Goal: Task Accomplishment & Management: Use online tool/utility

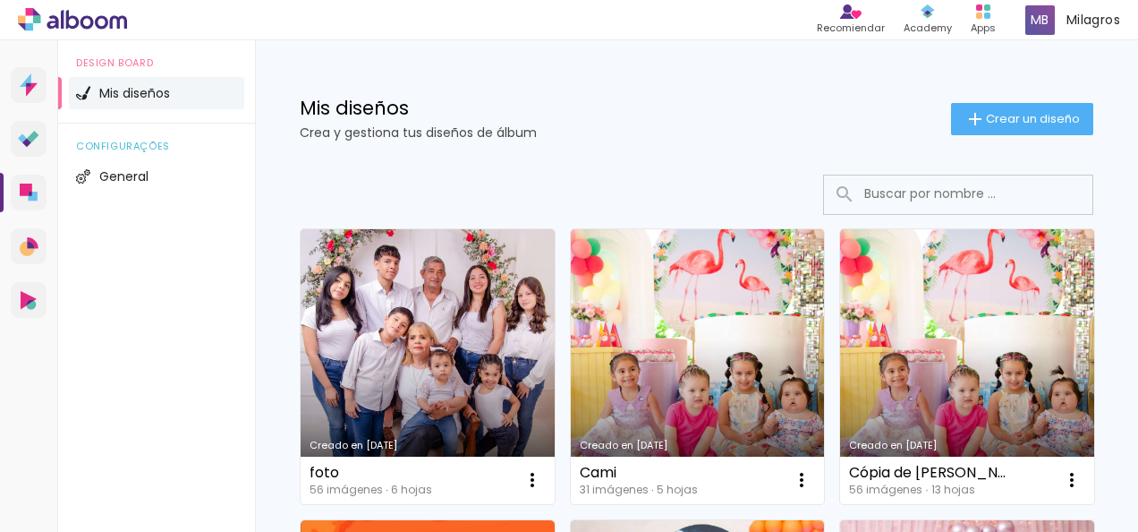
click at [525, 376] on link "Creado en [DATE]" at bounding box center [428, 366] width 254 height 275
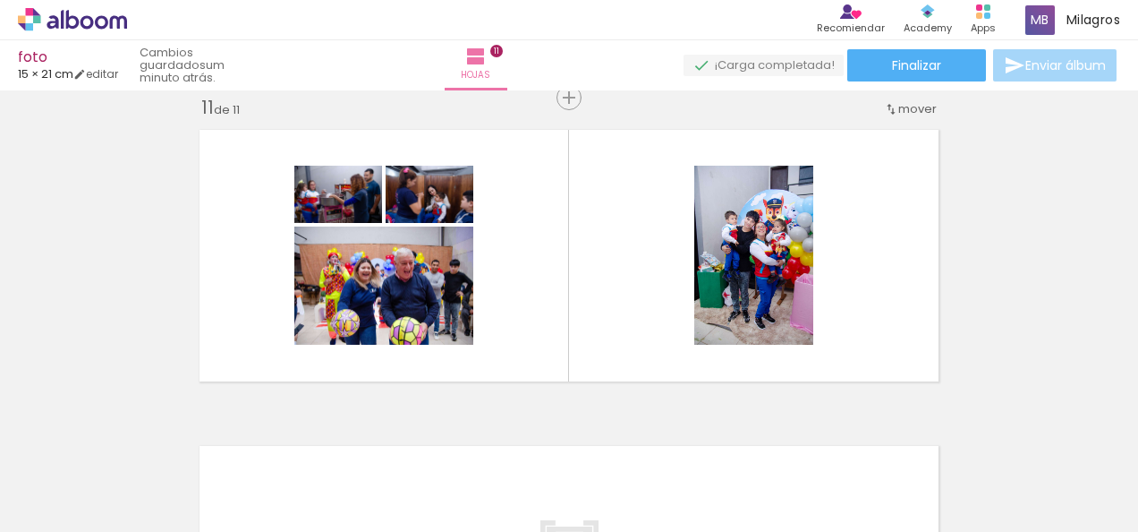
scroll to position [0, 4606]
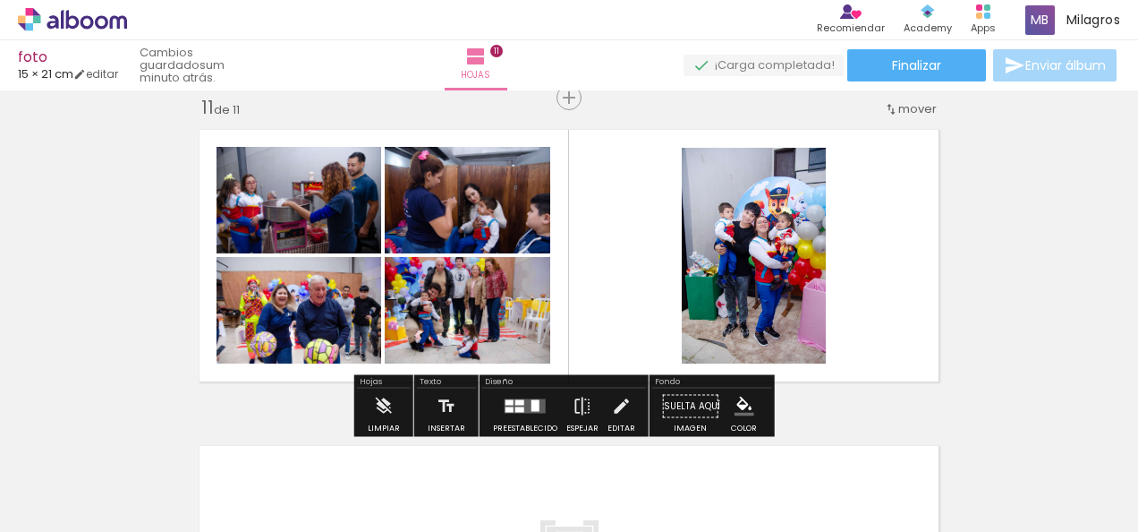
click at [0, 0] on div "Confirmar Cancelar" at bounding box center [0, 0] width 0 height 0
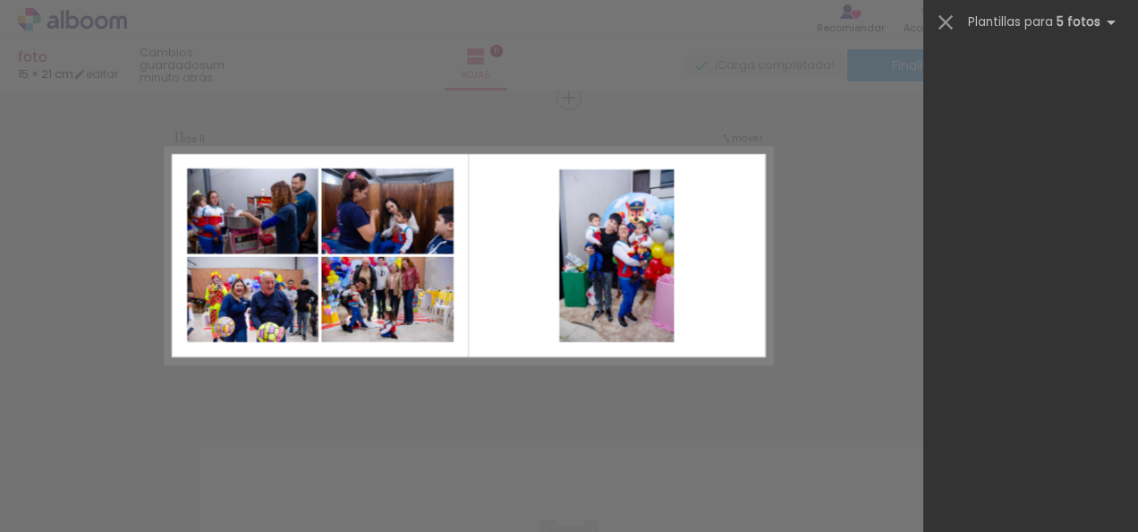
scroll to position [0, 0]
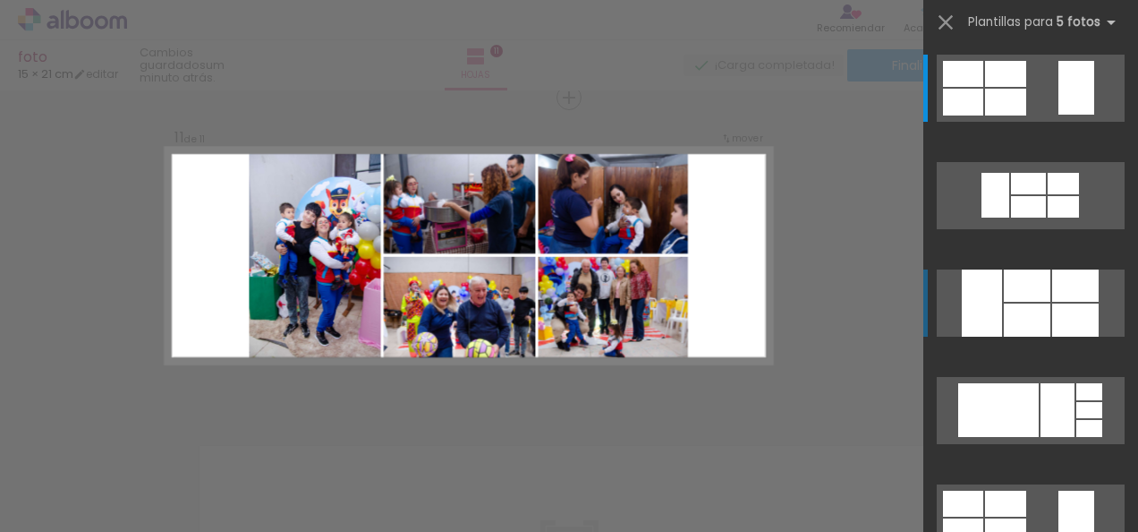
click at [1052, 318] on div at bounding box center [1075, 319] width 47 height 33
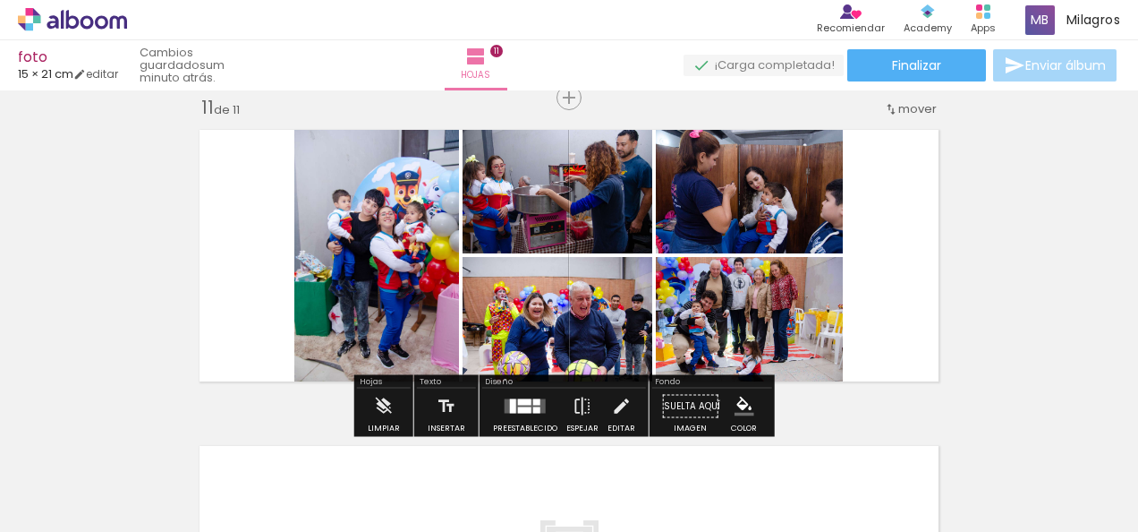
click at [0, 0] on div "Confirmar Cancelar" at bounding box center [0, 0] width 0 height 0
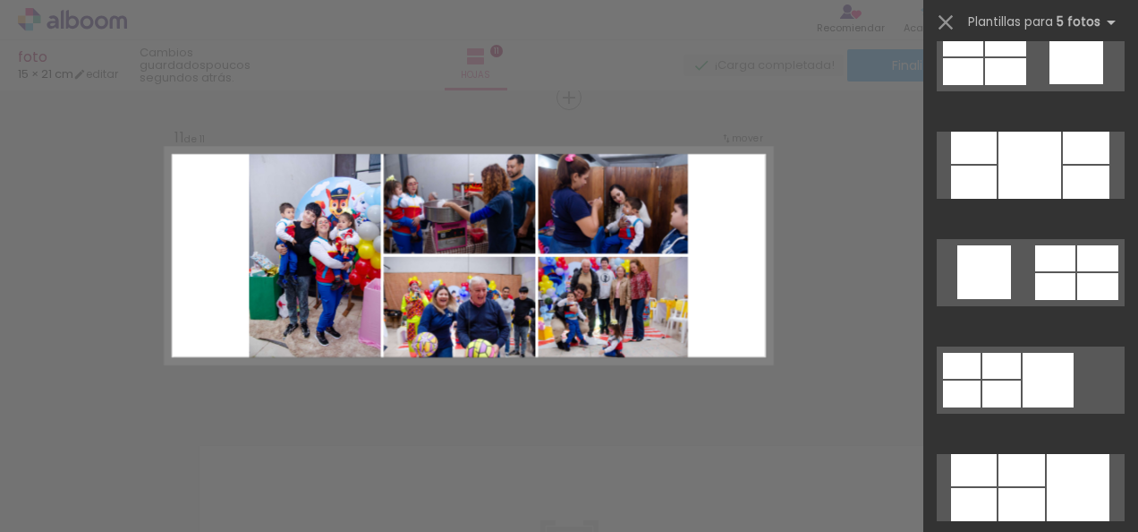
scroll to position [11056, 0]
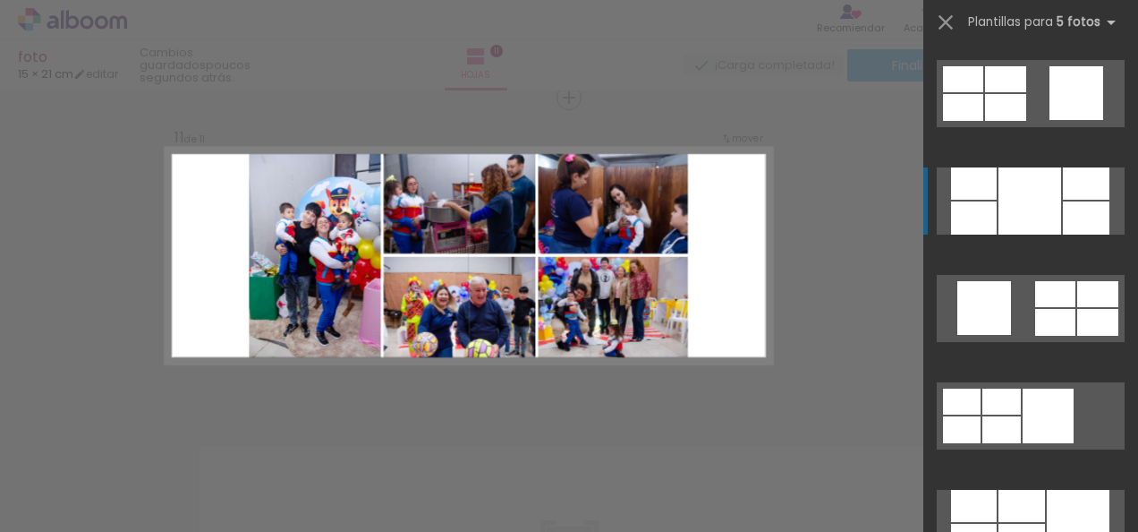
click at [1043, 210] on div at bounding box center [1030, 200] width 63 height 67
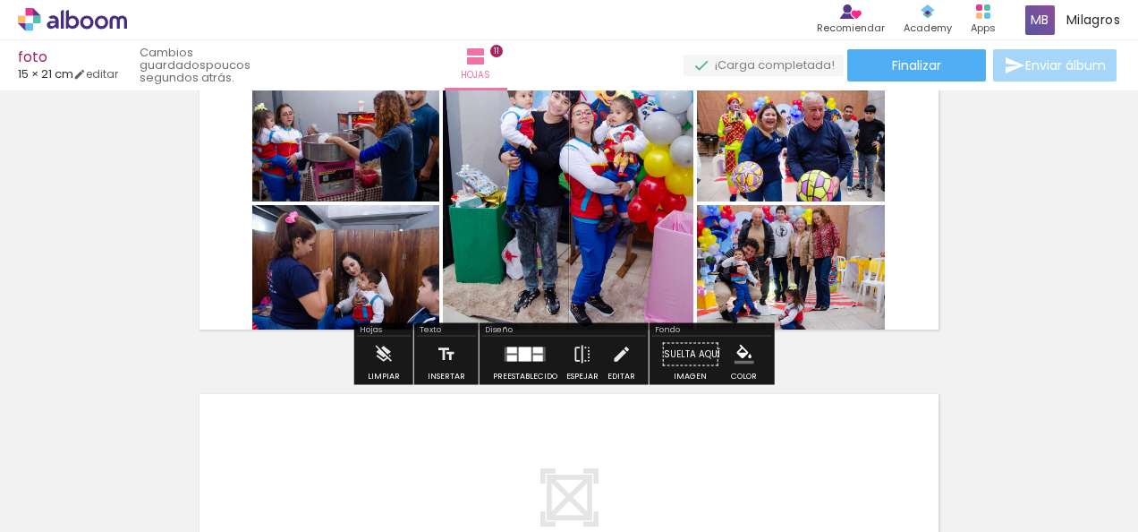
scroll to position [3263, 0]
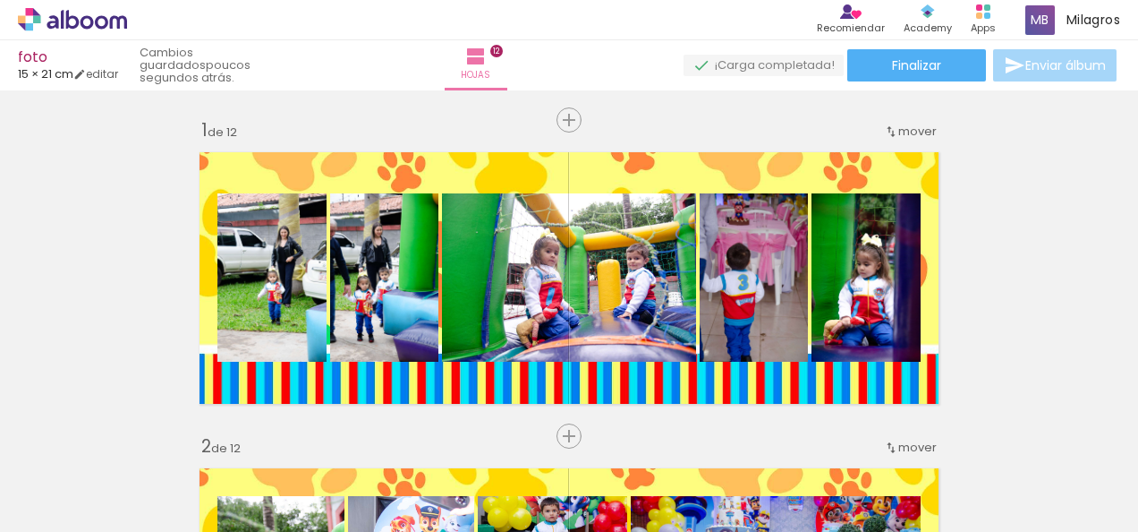
click at [0, 0] on div at bounding box center [0, 0] width 0 height 0
click at [0, 0] on div "Confirmar Cancelar" at bounding box center [0, 0] width 0 height 0
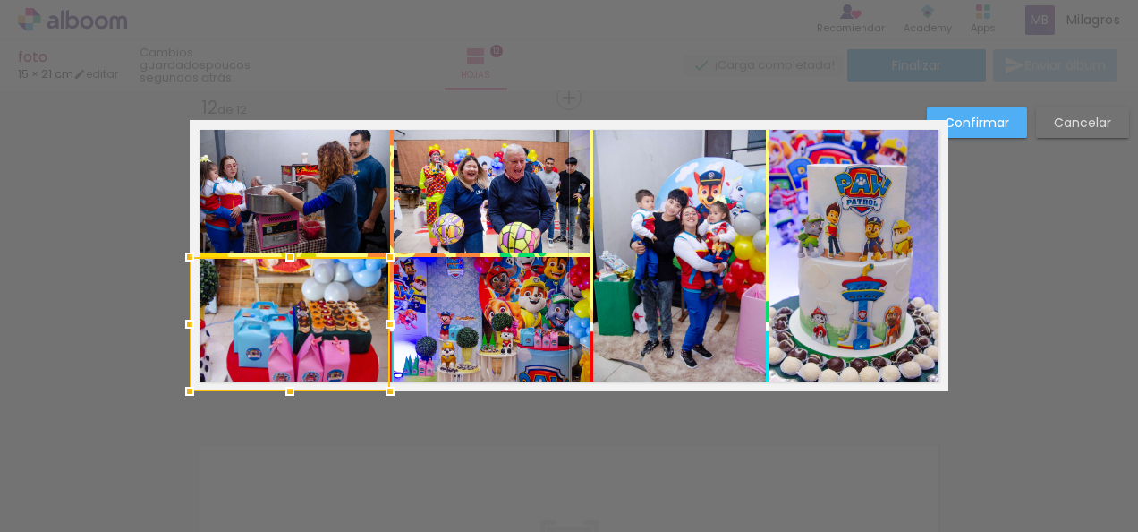
scroll to position [4479, 0]
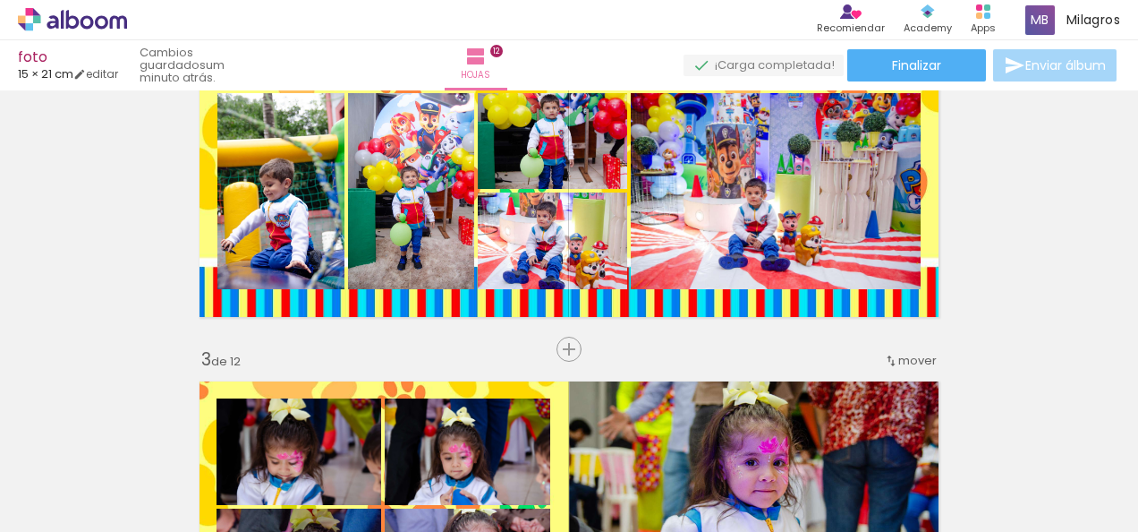
scroll to position [403, 0]
click at [938, 67] on paper-button "Finalizar" at bounding box center [917, 65] width 139 height 32
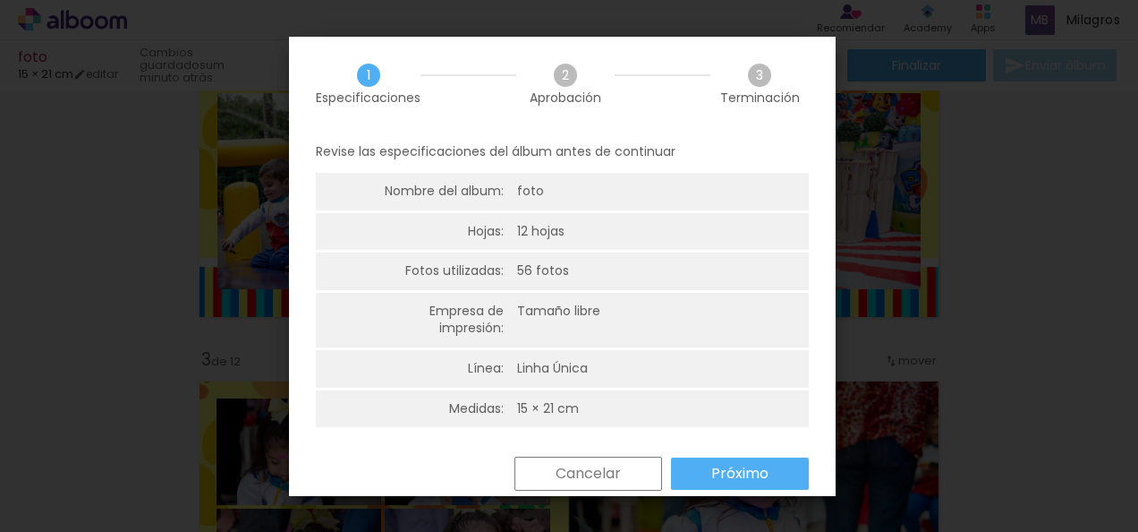
click at [0, 0] on div "Regresar Cancelar Próximo" at bounding box center [0, 0] width 0 height 0
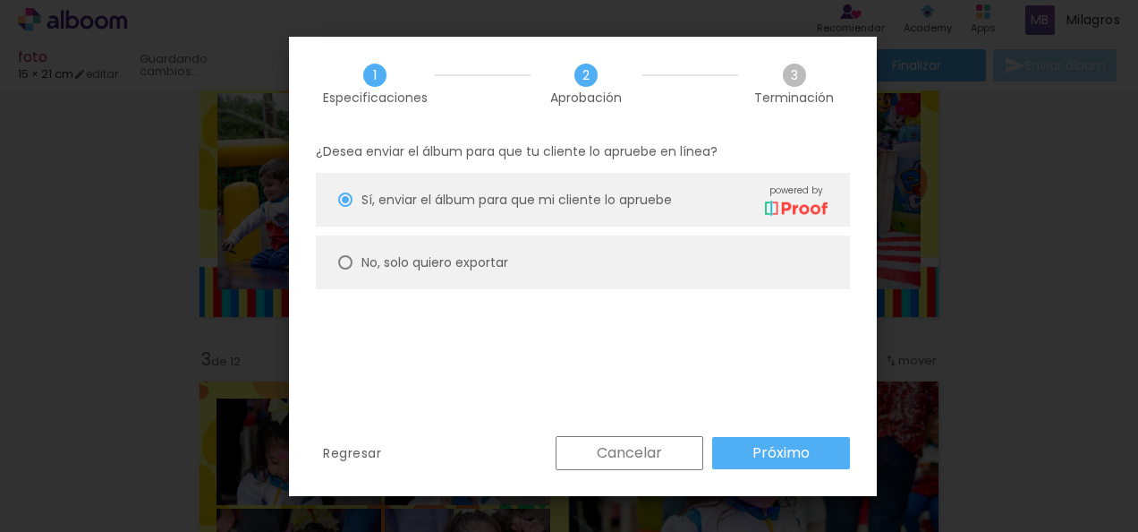
type paper-radio-button "on"
click at [757, 268] on paper-radio-button "No, solo quiero exportar" at bounding box center [583, 262] width 534 height 54
click at [745, 456] on paper-button "Próximo" at bounding box center [781, 453] width 138 height 32
type input "Alta, 300 DPI"
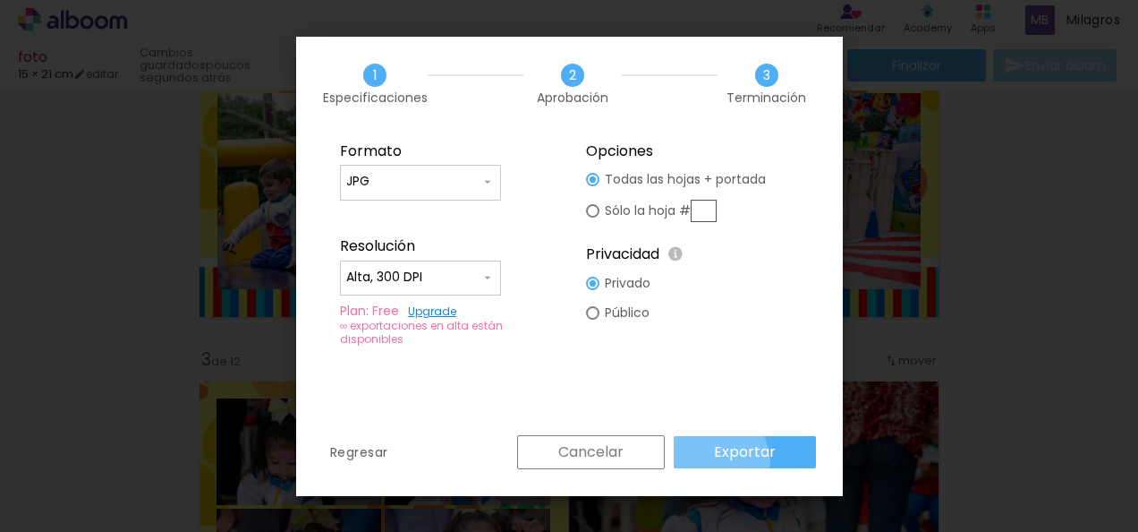
click at [712, 462] on paper-button "Exportar" at bounding box center [745, 452] width 142 height 32
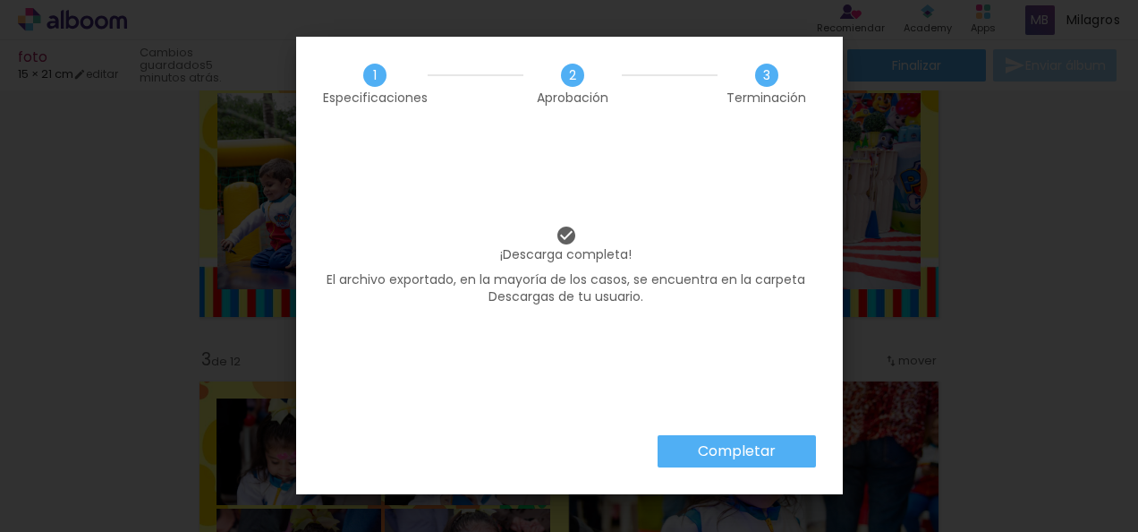
scroll to position [4479, 0]
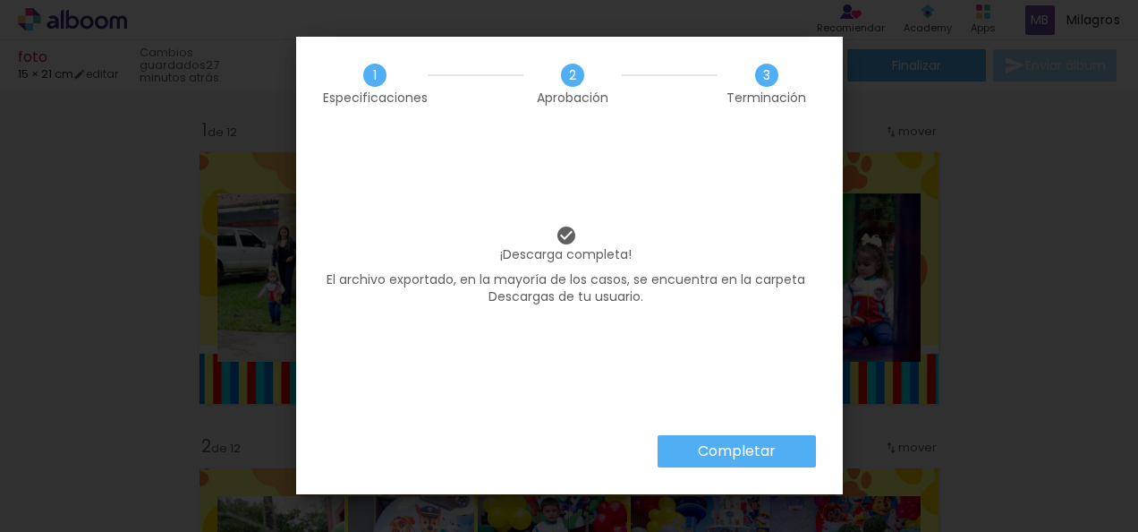
scroll to position [403, 0]
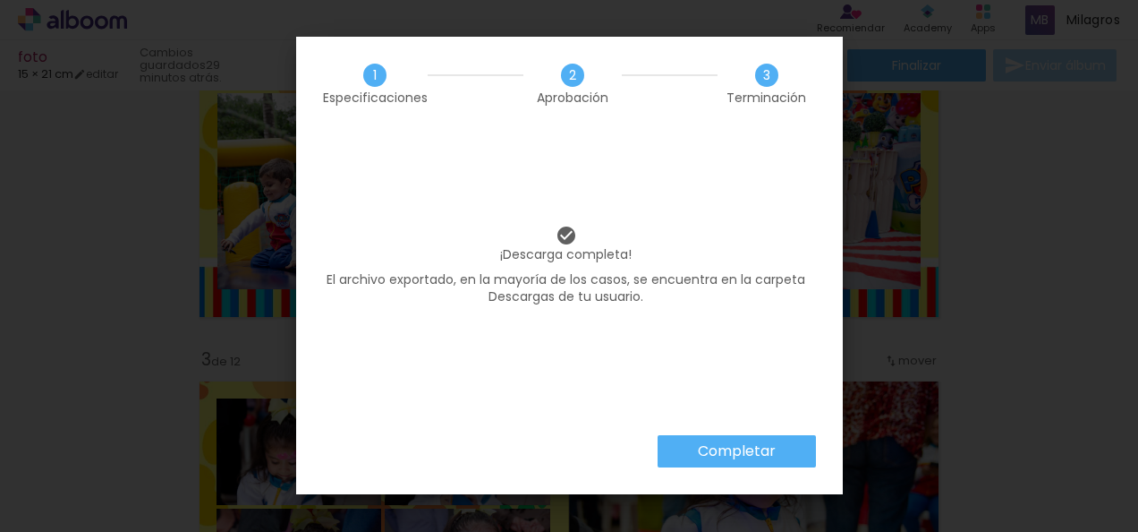
scroll to position [4479, 0]
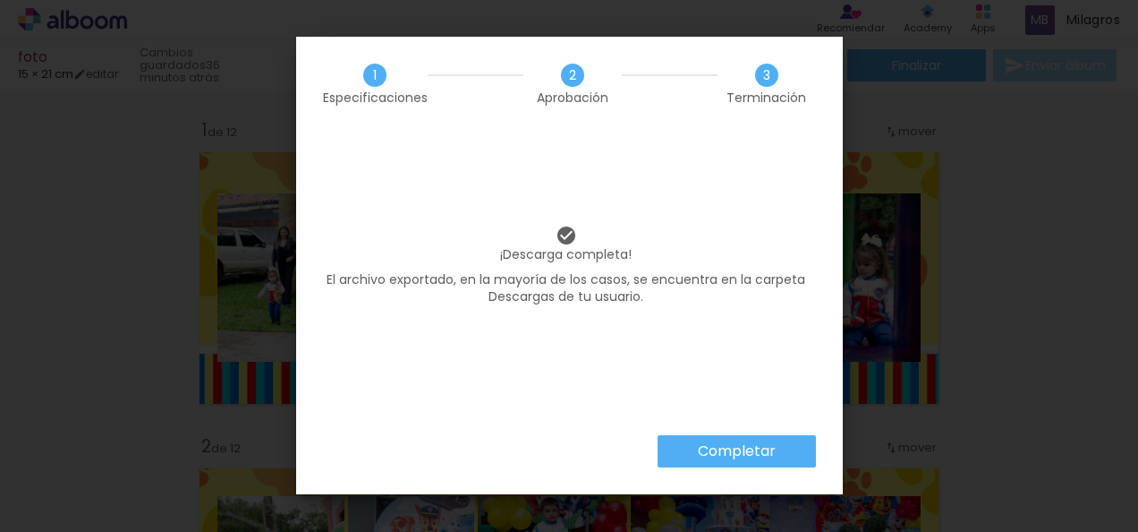
scroll to position [4479, 0]
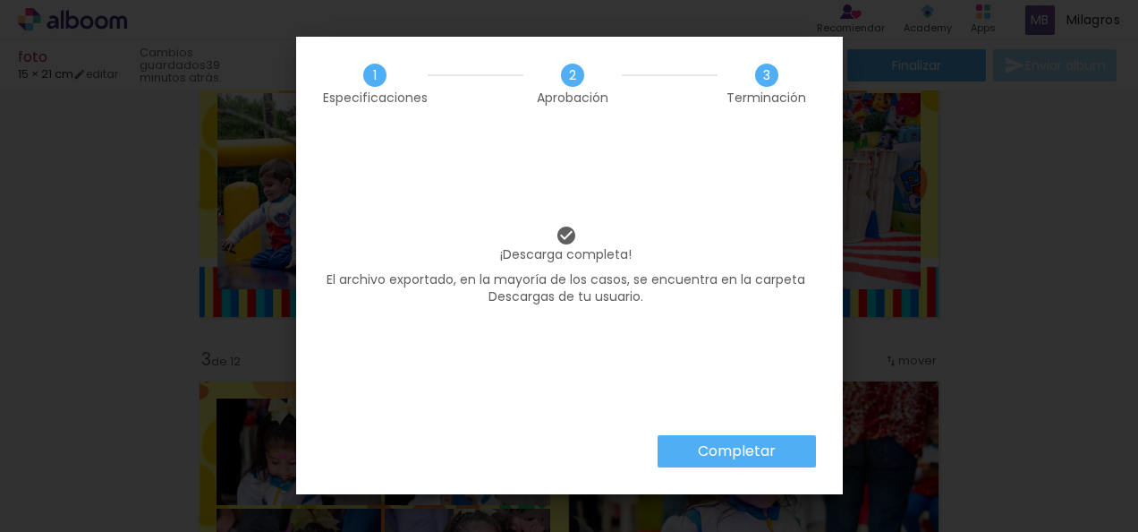
scroll to position [4479, 0]
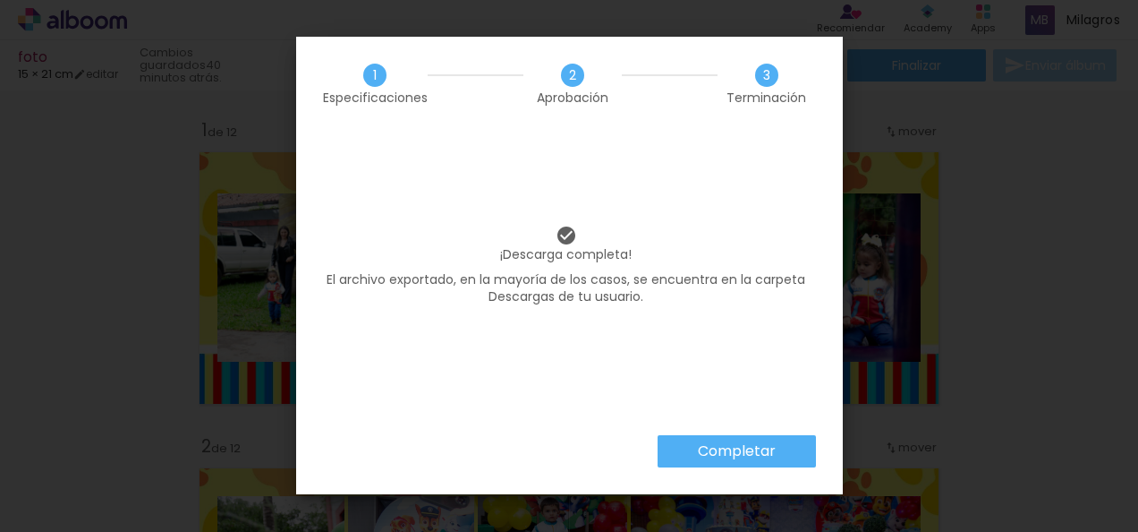
scroll to position [4479, 0]
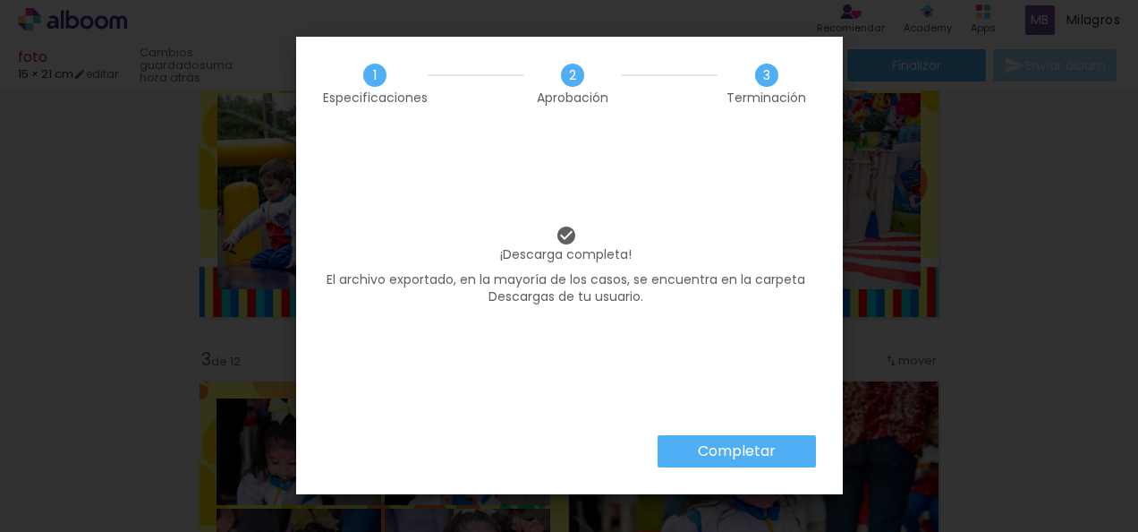
scroll to position [4479, 0]
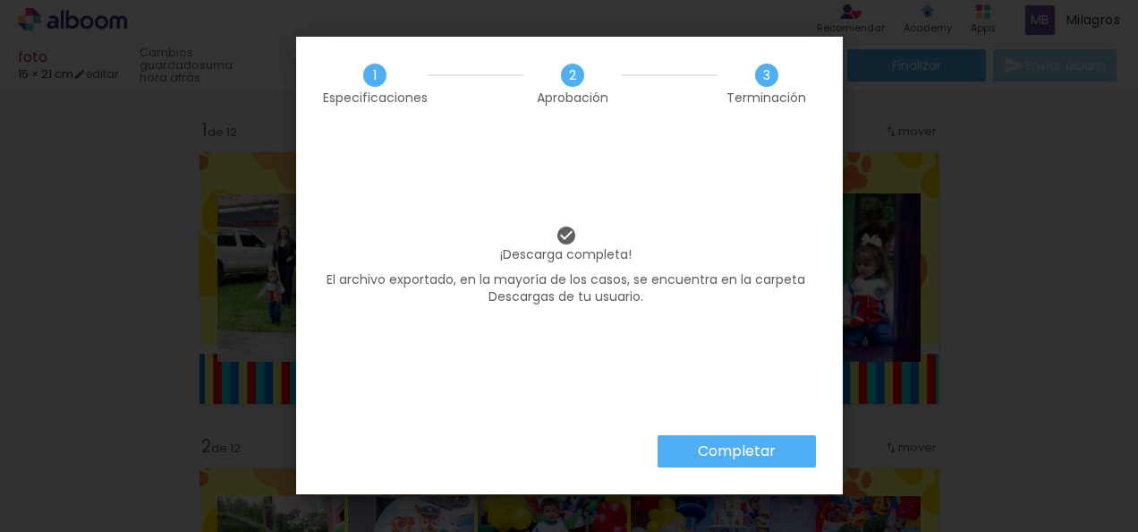
scroll to position [4479, 0]
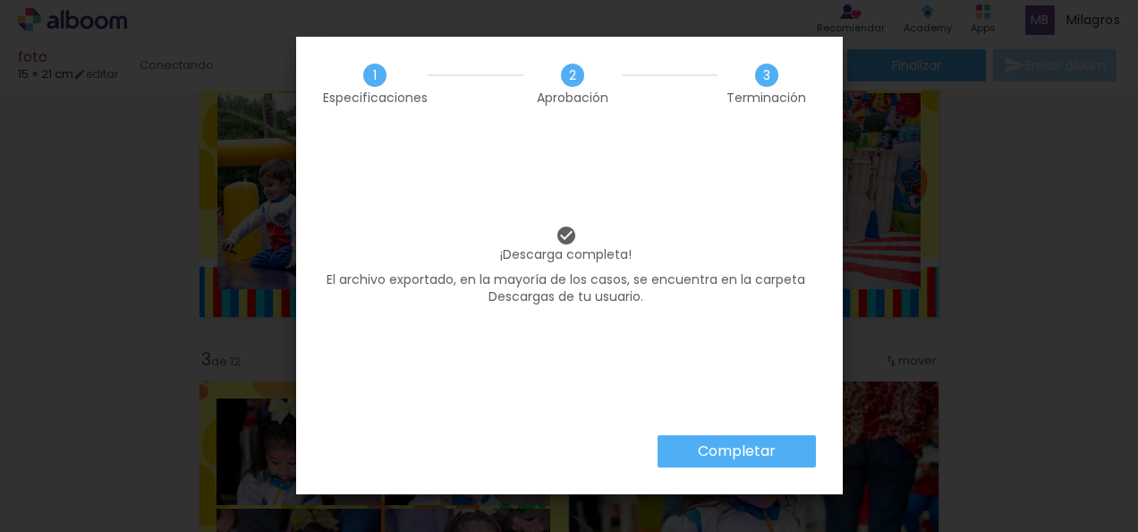
scroll to position [4479, 0]
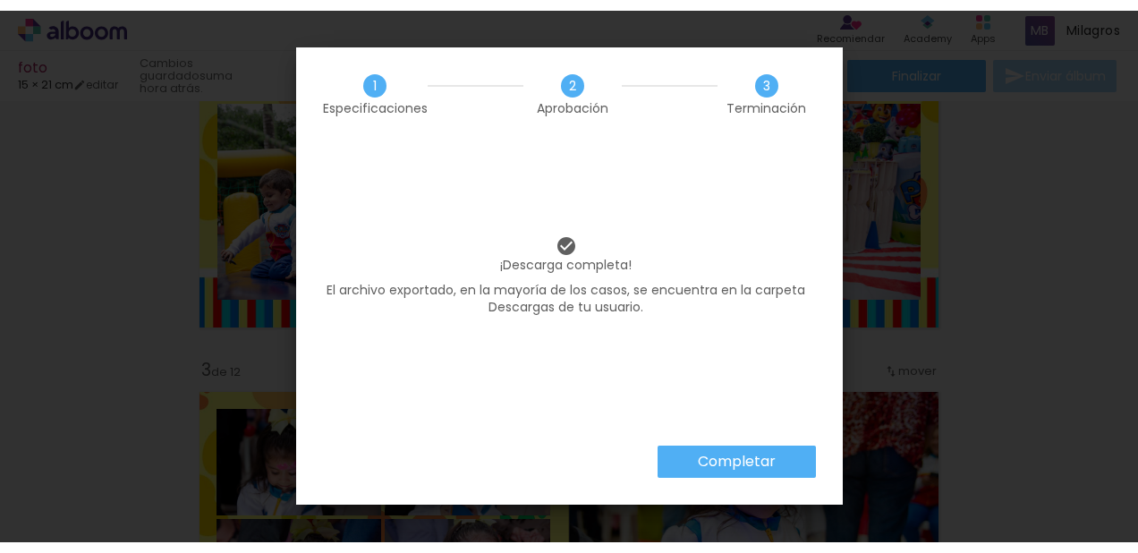
scroll to position [4479, 0]
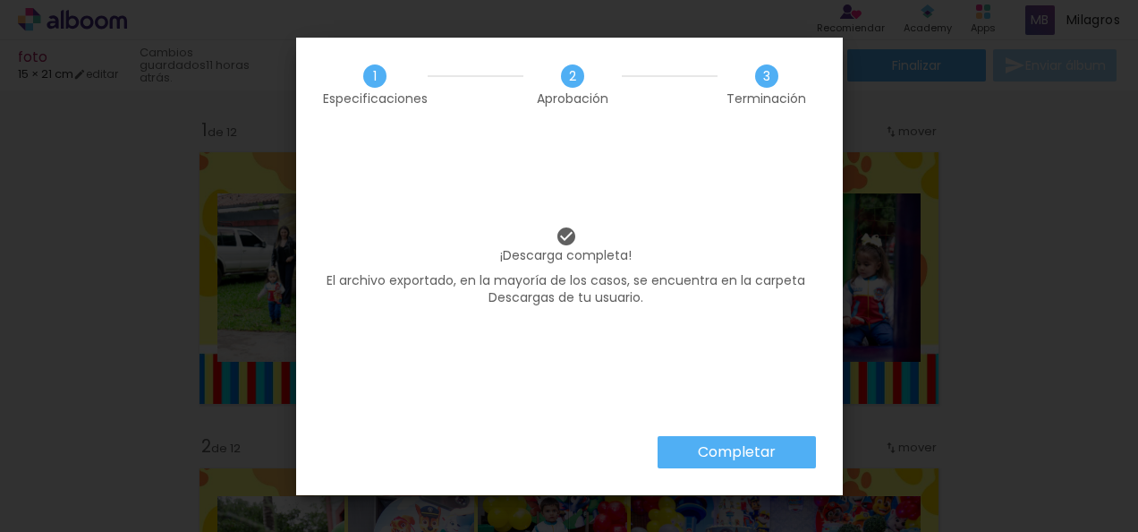
scroll to position [403, 0]
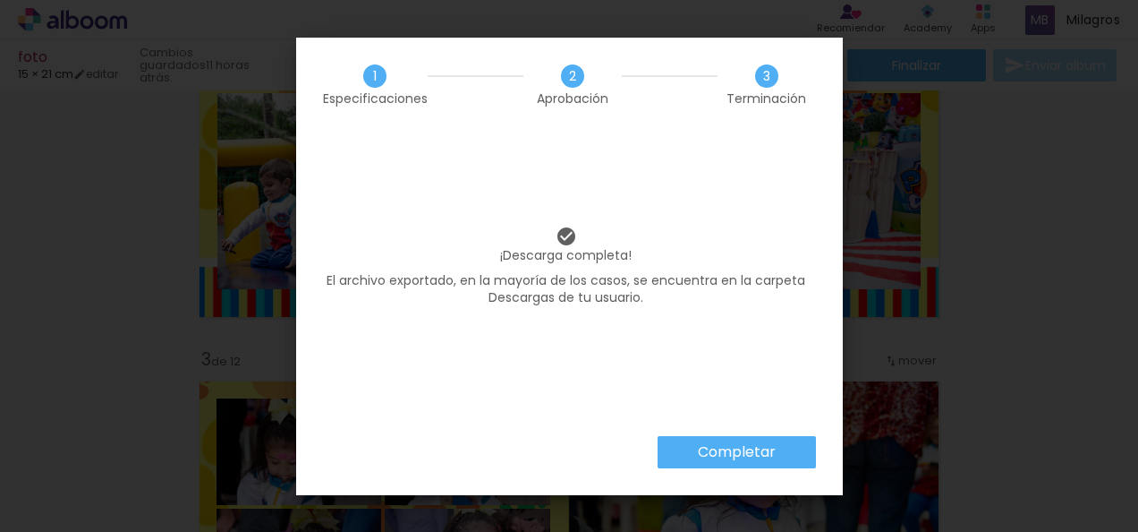
scroll to position [4479, 0]
